Goal: Find contact information: Find contact information

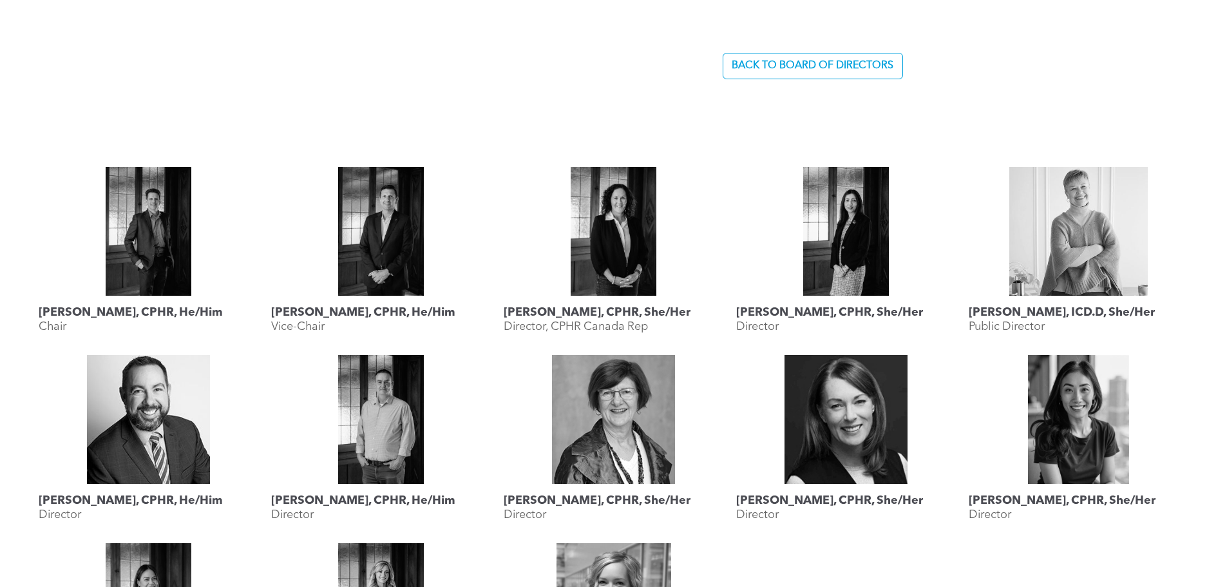
scroll to position [1288, 0]
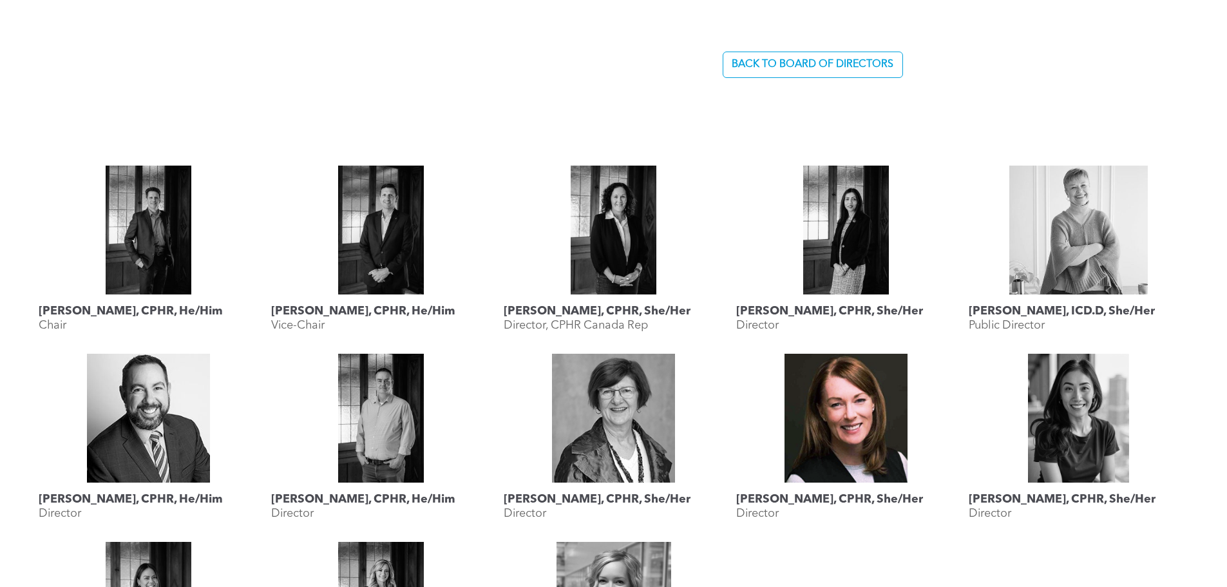
click at [856, 489] on span "[PERSON_NAME], CPHR, She/Her Director" at bounding box center [846, 505] width 220 height 46
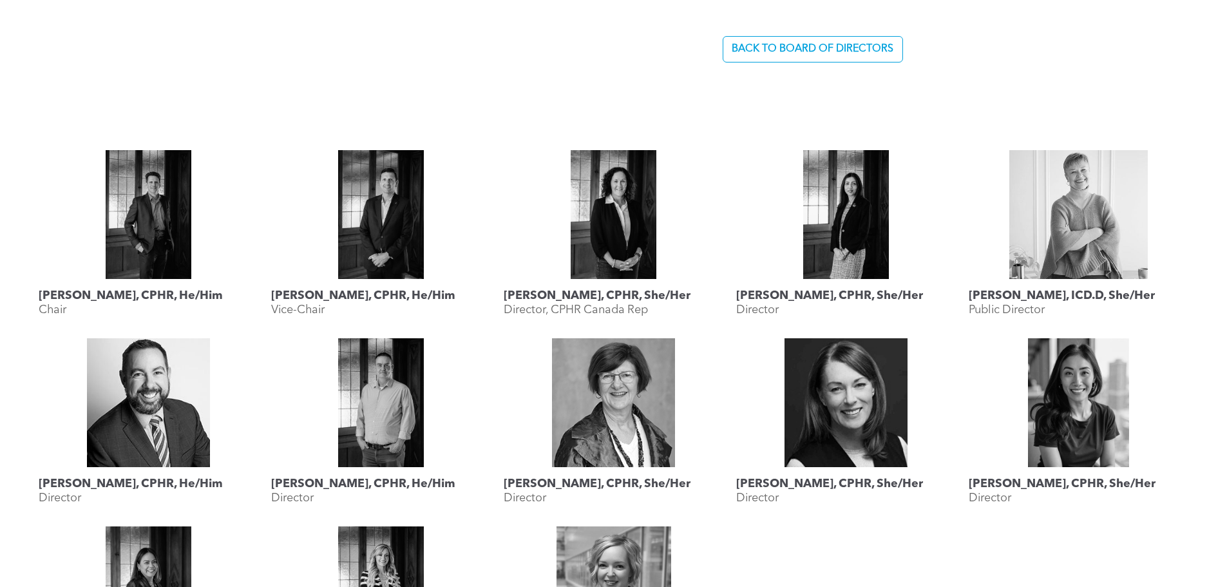
scroll to position [1546, 0]
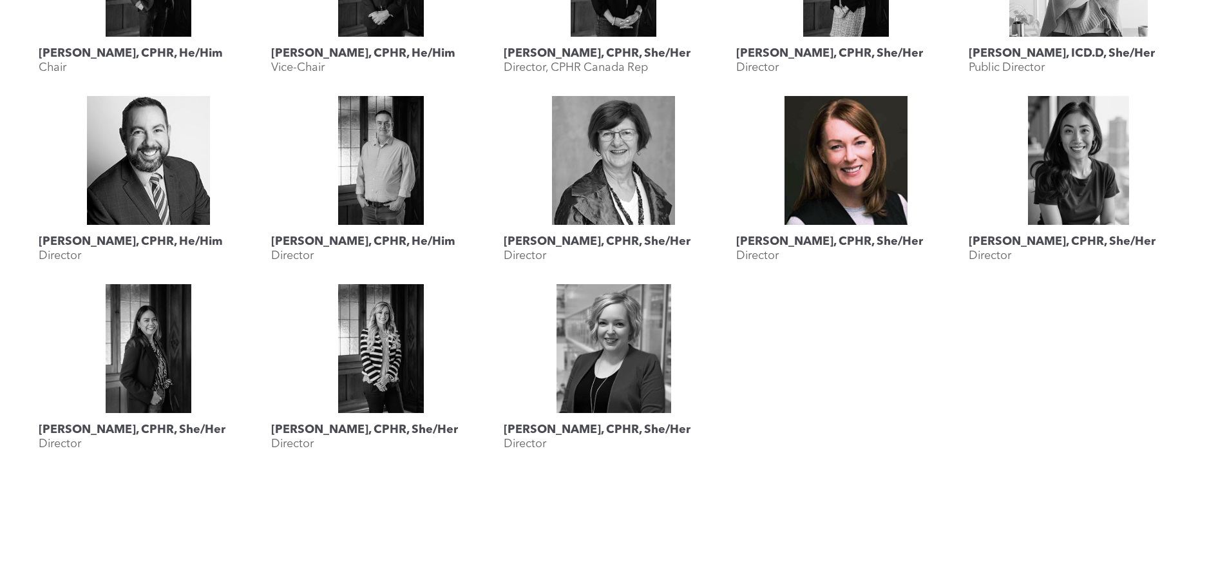
click at [795, 237] on h3 "[PERSON_NAME], CPHR, She/Her" at bounding box center [829, 241] width 187 height 14
click at [863, 187] on link at bounding box center [846, 160] width 220 height 129
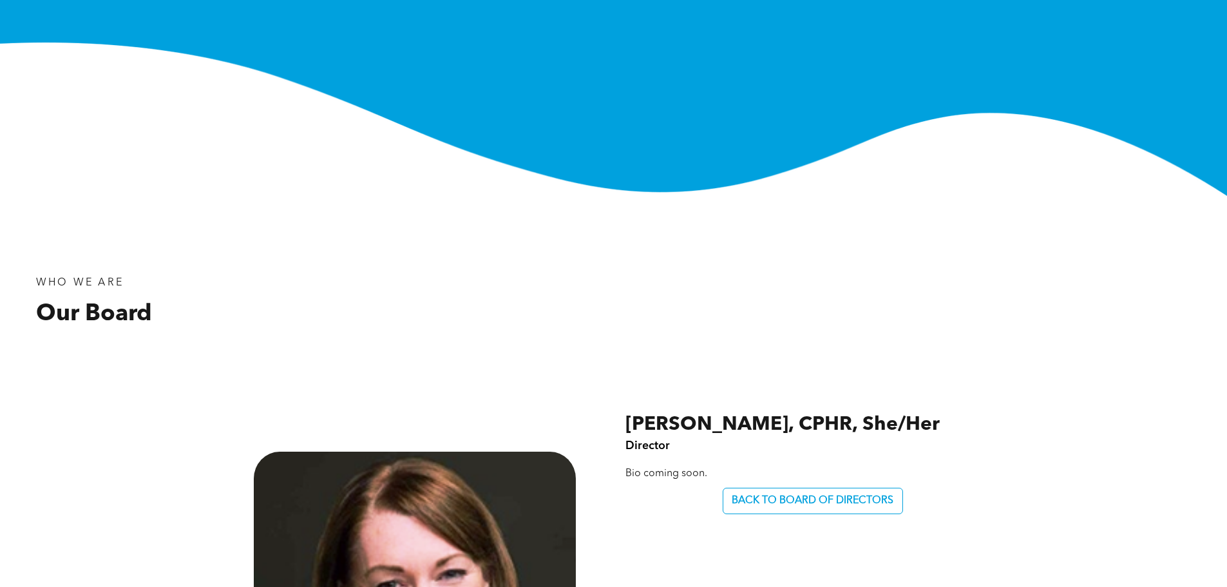
scroll to position [451, 0]
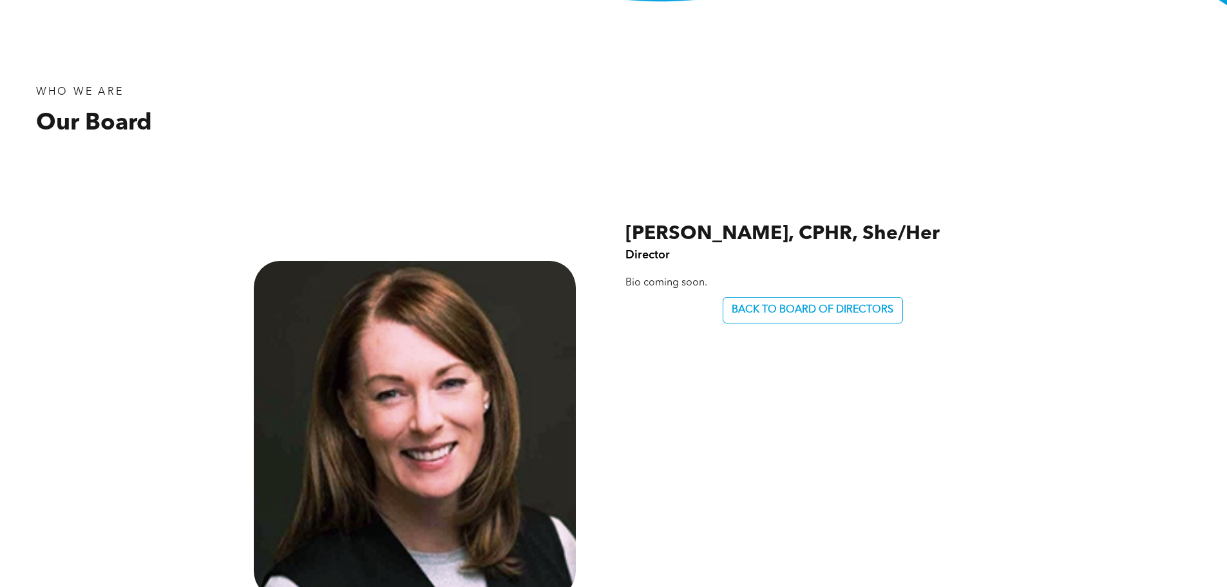
click at [332, 147] on div "WHO WE ARE Our Board" at bounding box center [320, 114] width 588 height 88
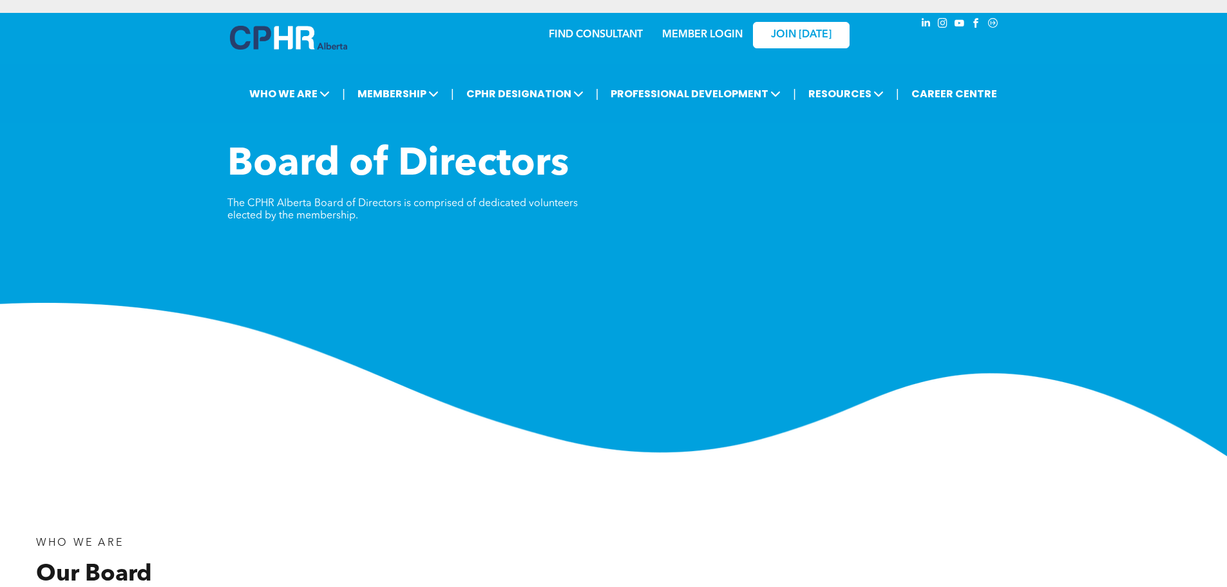
scroll to position [451, 0]
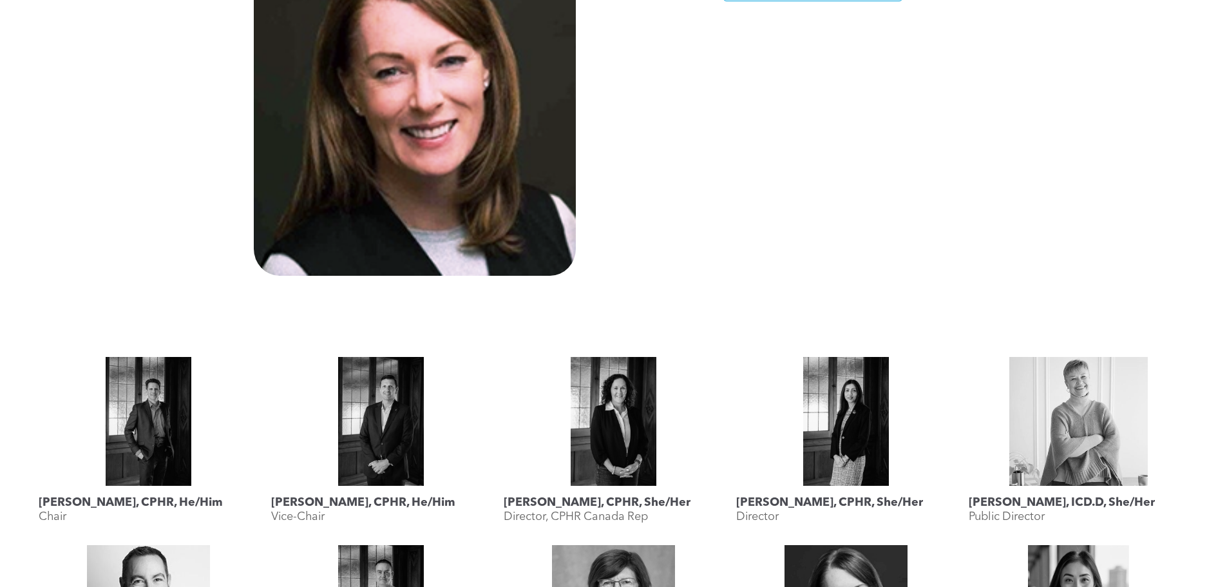
click at [737, 260] on div "Karen Krull, CPHR, She/Her Director Bio coming soon. BACK TO BOARD OF DIRECTORS" at bounding box center [807, 62] width 386 height 427
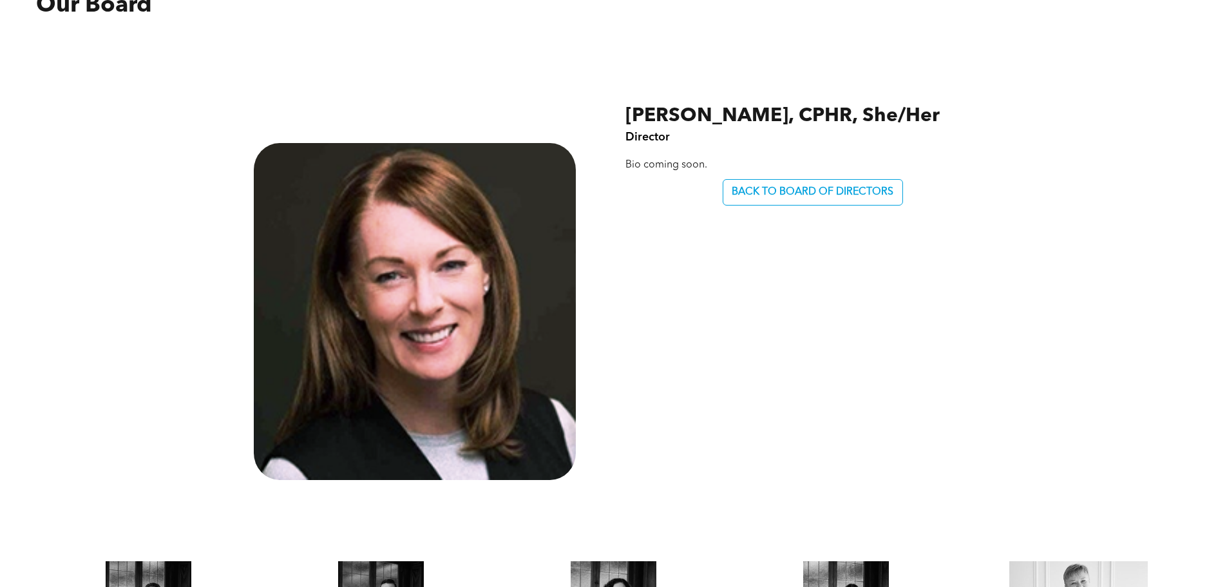
scroll to position [386, 0]
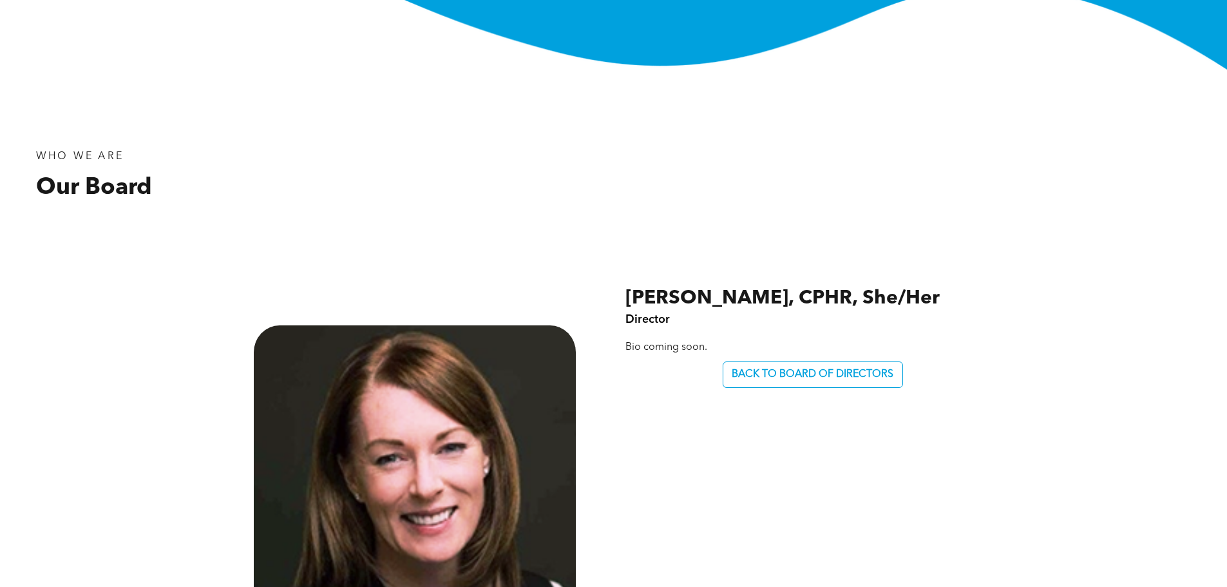
click at [692, 416] on div "Karen Krull, CPHR, She/Her Director Bio coming soon. BACK TO BOARD OF DIRECTORS" at bounding box center [807, 448] width 386 height 427
